Goal: Download file/media

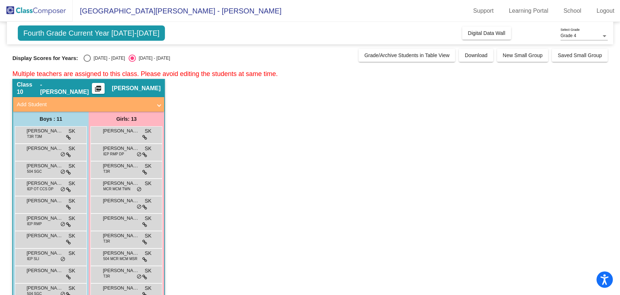
click at [86, 59] on div "Select an option" at bounding box center [87, 57] width 7 height 7
click at [87, 62] on input "[DATE] - [DATE]" at bounding box center [87, 62] width 0 height 0
radio input "true"
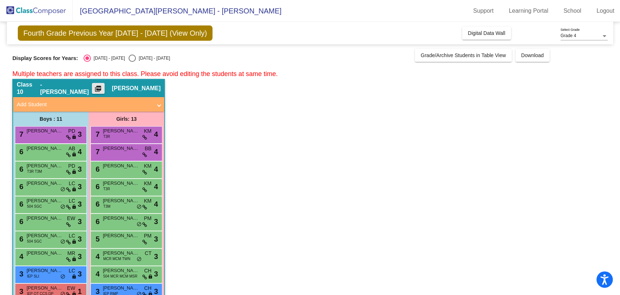
click at [102, 87] on mat-icon "picture_as_pdf" at bounding box center [98, 90] width 9 height 10
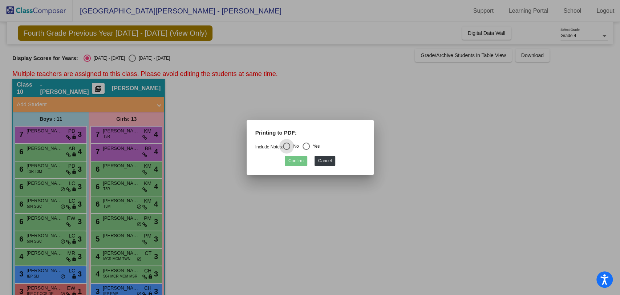
click at [310, 145] on div "Select an option" at bounding box center [306, 145] width 7 height 7
click at [306, 150] on input "Yes" at bounding box center [306, 150] width 0 height 0
radio input "true"
click at [300, 161] on button "Confirm" at bounding box center [296, 160] width 23 height 11
